Goal: Complete application form

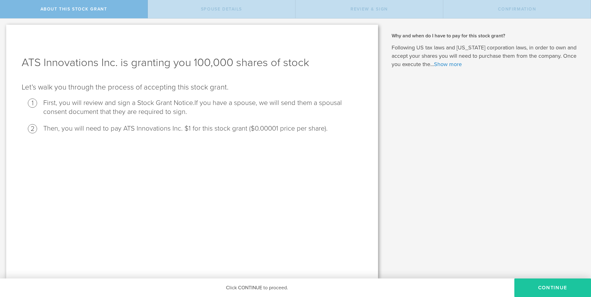
click at [317, 187] on button "CONTINUE" at bounding box center [552, 288] width 77 height 19
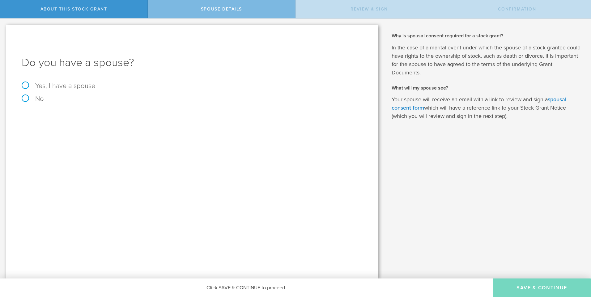
click at [50, 87] on label "Yes, I have a spouse" at bounding box center [192, 85] width 341 height 7
click at [4, 28] on input "Yes, I have a spouse" at bounding box center [2, 24] width 4 height 10
radio input "true"
click at [88, 139] on input "text" at bounding box center [213, 135] width 291 height 9
click at [84, 157] on input "email" at bounding box center [213, 157] width 291 height 9
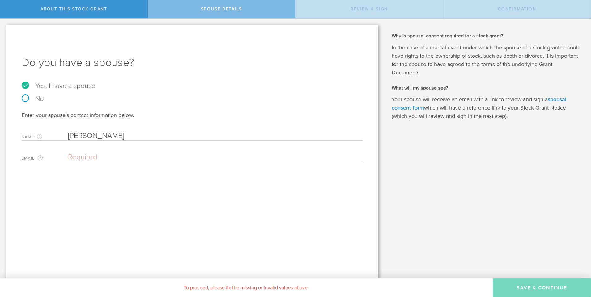
click at [137, 134] on input "[PERSON_NAME]" at bounding box center [213, 135] width 291 height 9
type input "[PERSON_NAME] [PERSON_NAME]"
click at [120, 147] on div "Enter your spouse's contact information below. Name The first and last name of …" at bounding box center [192, 137] width 341 height 51
click at [116, 152] on div "Email The email address of your spouse. Please enter a valid email address." at bounding box center [192, 156] width 341 height 13
click at [104, 158] on input "email" at bounding box center [213, 157] width 291 height 9
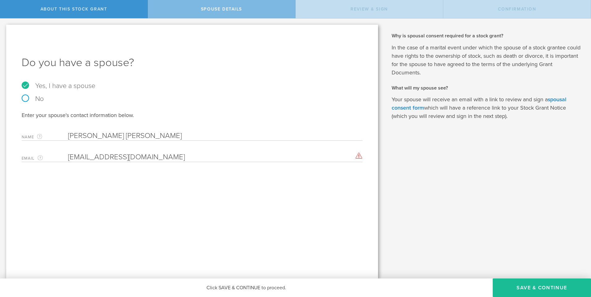
type input "[EMAIL_ADDRESS][DOMAIN_NAME]"
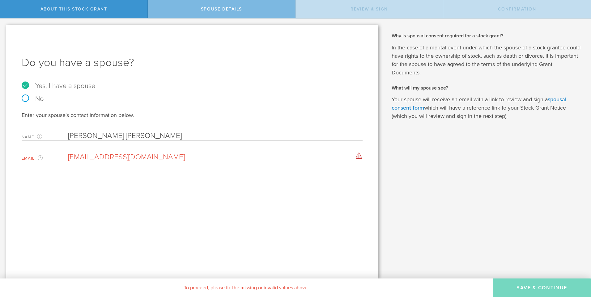
click at [163, 154] on input "[EMAIL_ADDRESS][DOMAIN_NAME]" at bounding box center [213, 157] width 291 height 9
drag, startPoint x: 162, startPoint y: 156, endPoint x: 54, endPoint y: 169, distance: 108.6
click at [54, 169] on div "Do you have a spouse? Yes, I have a spouse No Enter your spouse's contact infor…" at bounding box center [192, 152] width 372 height 254
click at [80, 155] on input "email" at bounding box center [213, 157] width 291 height 9
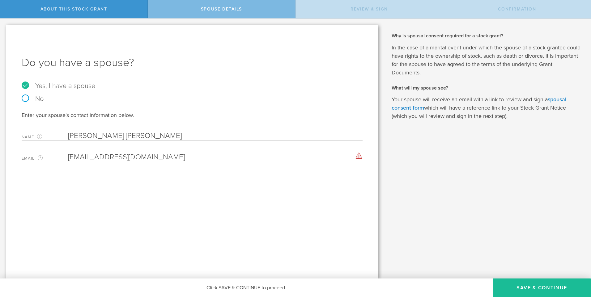
type input "[EMAIL_ADDRESS][DOMAIN_NAME]"
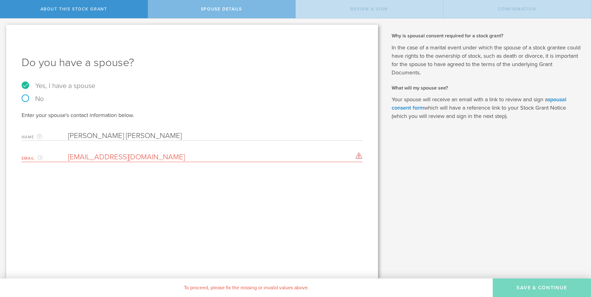
click at [170, 156] on input "[EMAIL_ADDRESS][DOMAIN_NAME]" at bounding box center [213, 157] width 291 height 9
click at [116, 156] on input "email" at bounding box center [213, 157] width 291 height 9
type input "[EMAIL_ADDRESS][DOMAIN_NAME]"
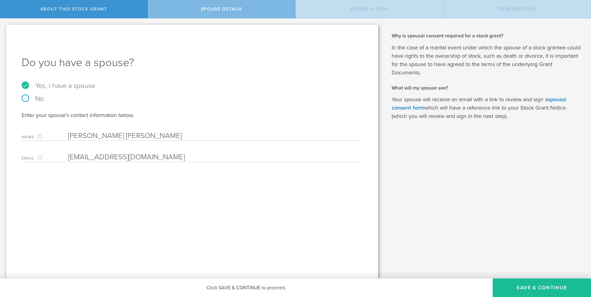
click at [163, 184] on div "Do you have a spouse? Yes, I have a spouse No Enter your spouse's contact infor…" at bounding box center [192, 152] width 372 height 254
click at [317, 187] on button "Save & Continue" at bounding box center [542, 288] width 98 height 19
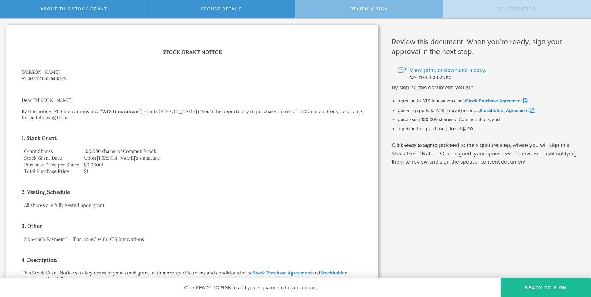
click at [317, 67] on span "View, print, or download a copy." at bounding box center [447, 70] width 77 height 8
